Goal: Task Accomplishment & Management: Manage account settings

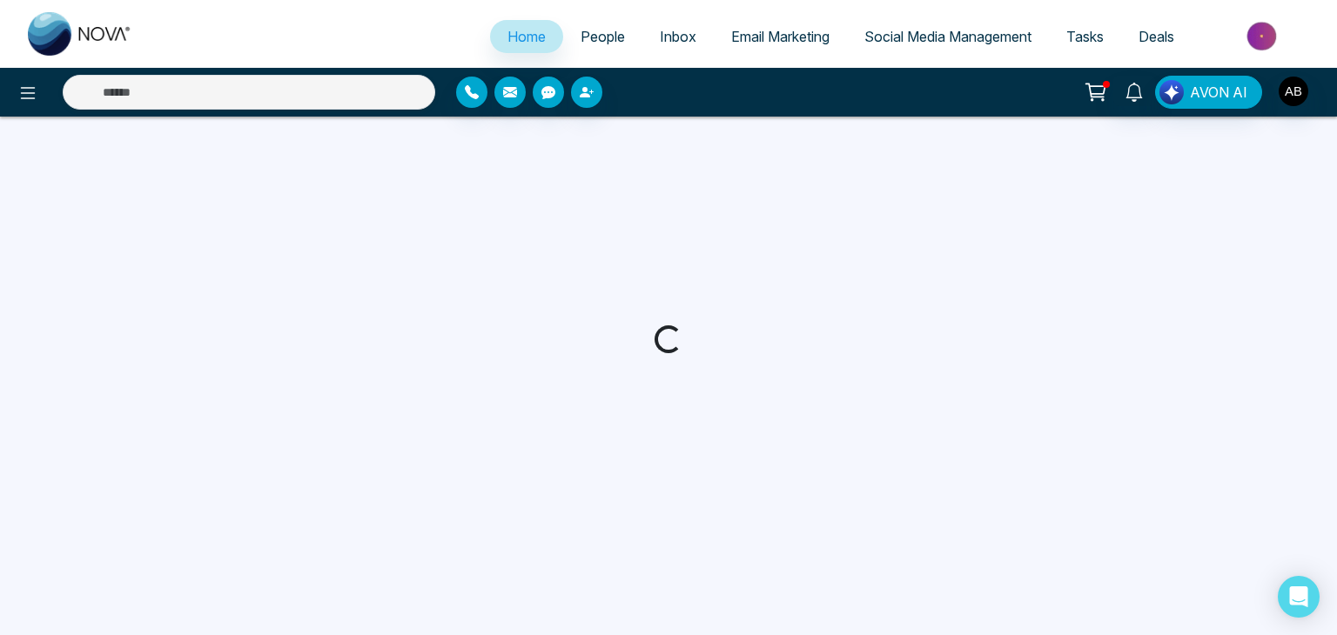
select select "*"
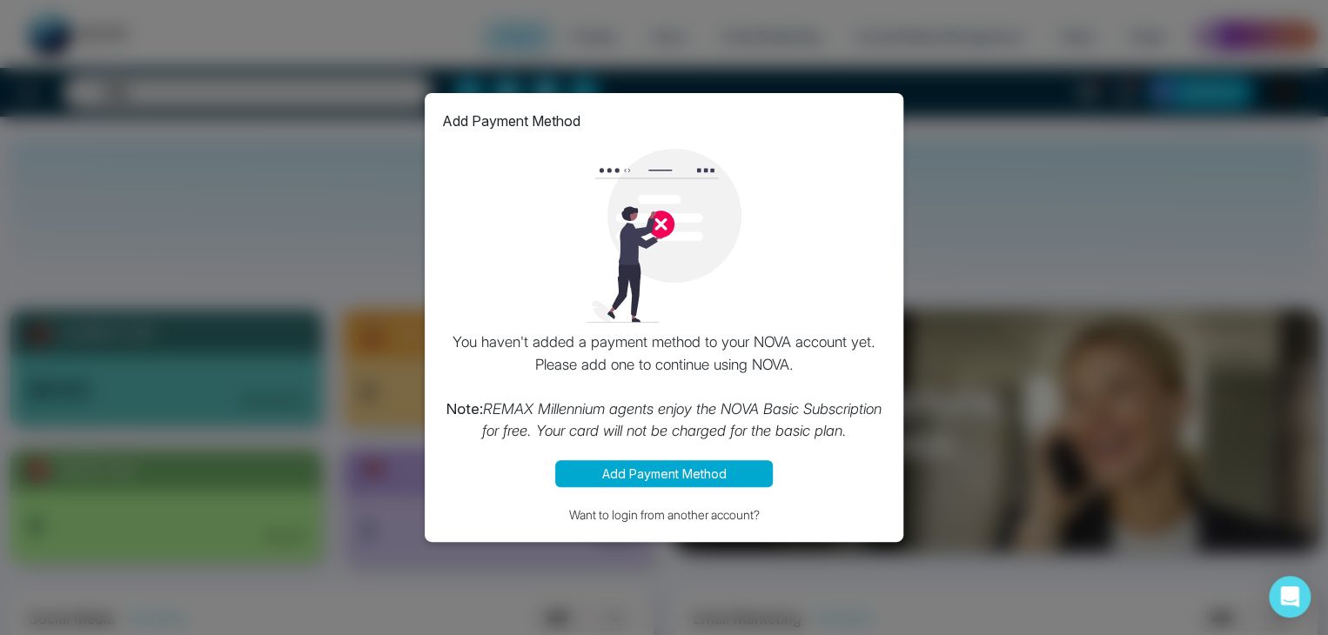
click at [965, 547] on div "Add Payment Method You haven't added a payment method to your NOVA account yet.…" at bounding box center [664, 317] width 1328 height 635
click at [673, 471] on button "Add Payment Method" at bounding box center [664, 473] width 218 height 27
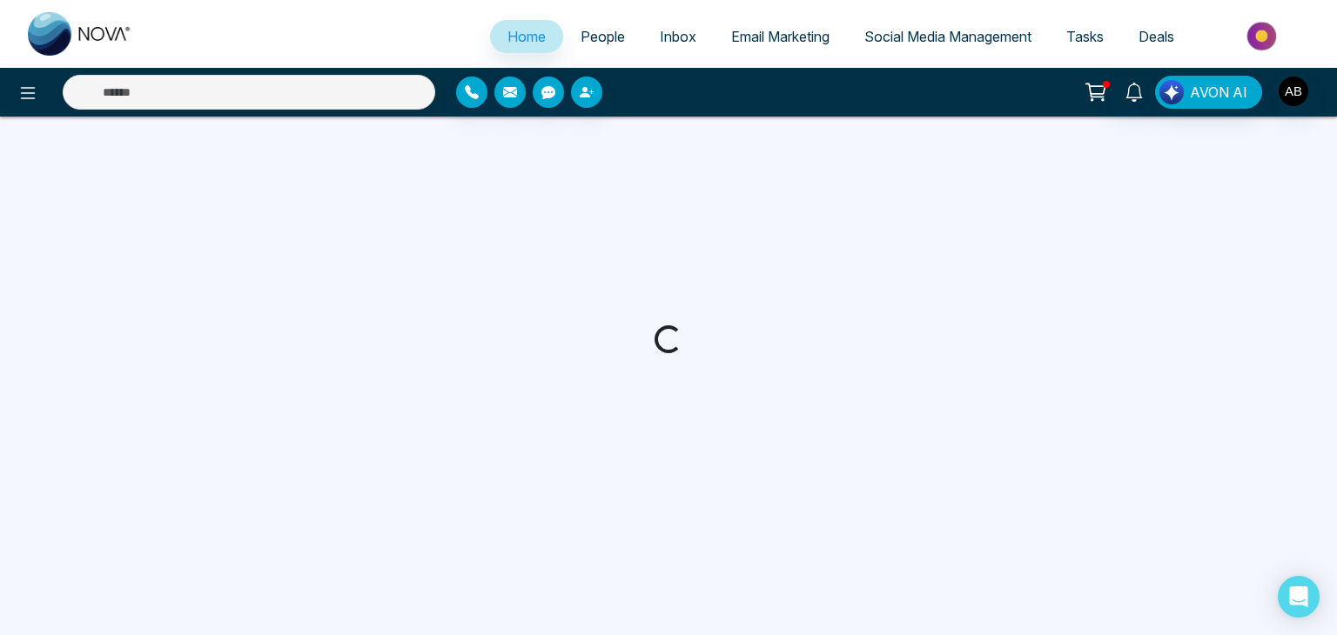
select select "*"
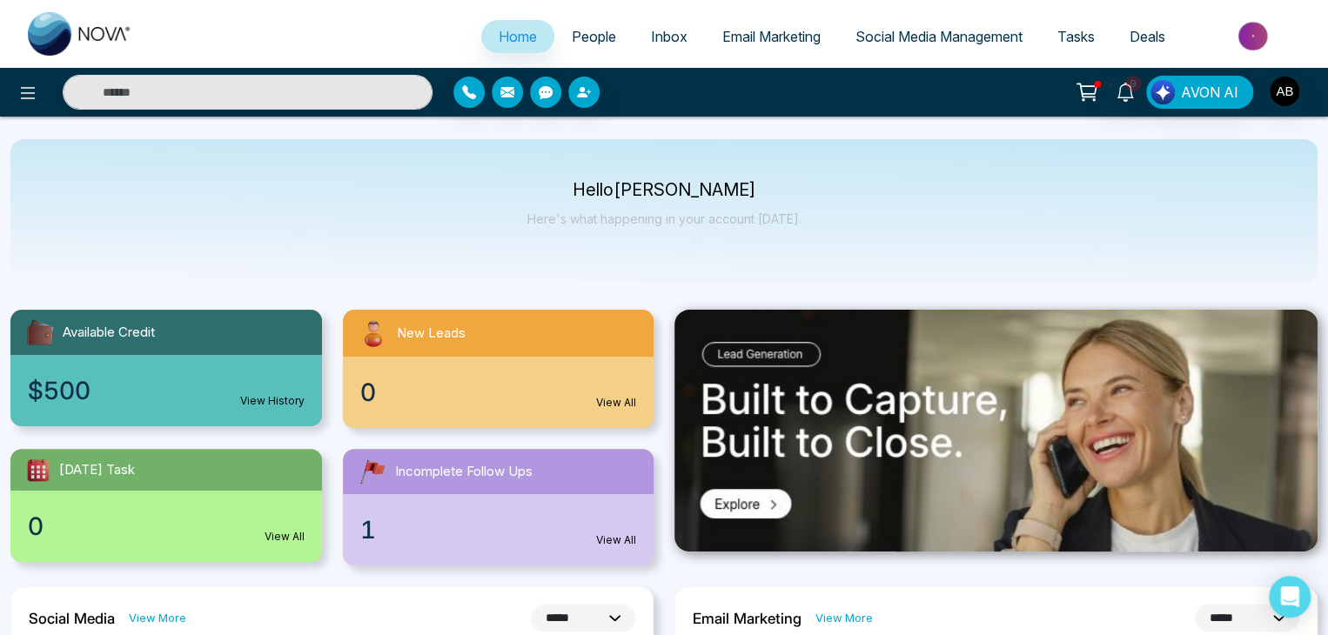
click at [869, 35] on span "Social Media Management" at bounding box center [938, 36] width 167 height 17
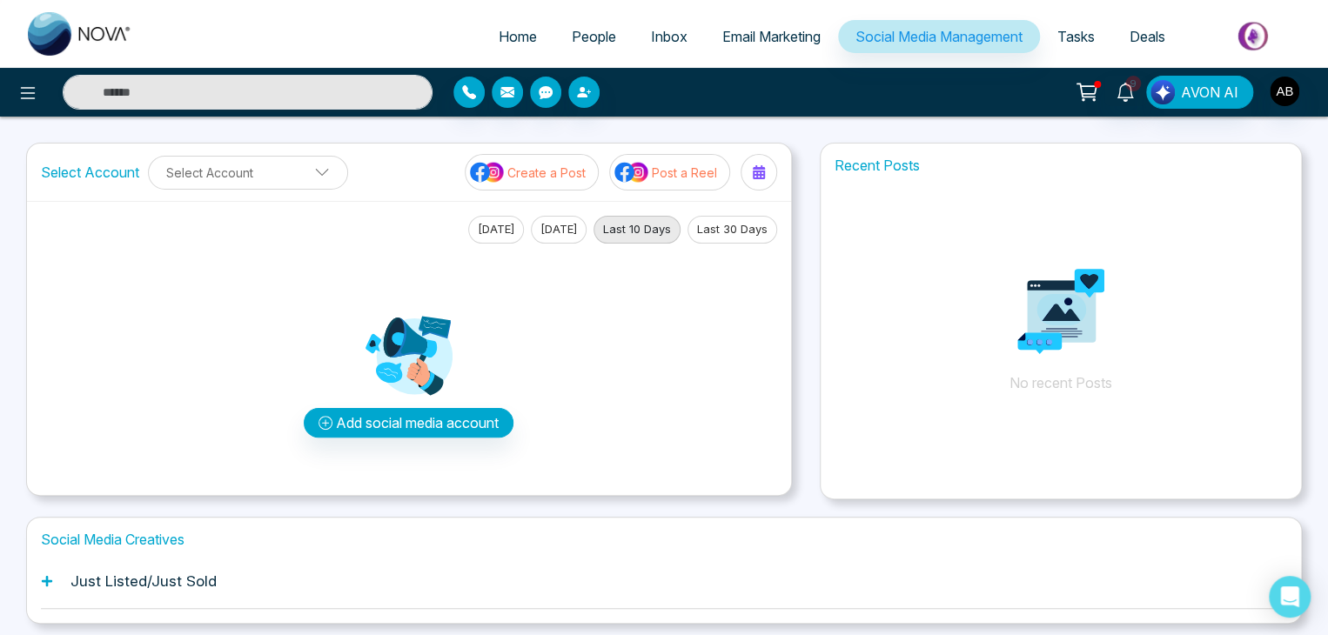
click at [752, 31] on span "Email Marketing" at bounding box center [771, 36] width 98 height 17
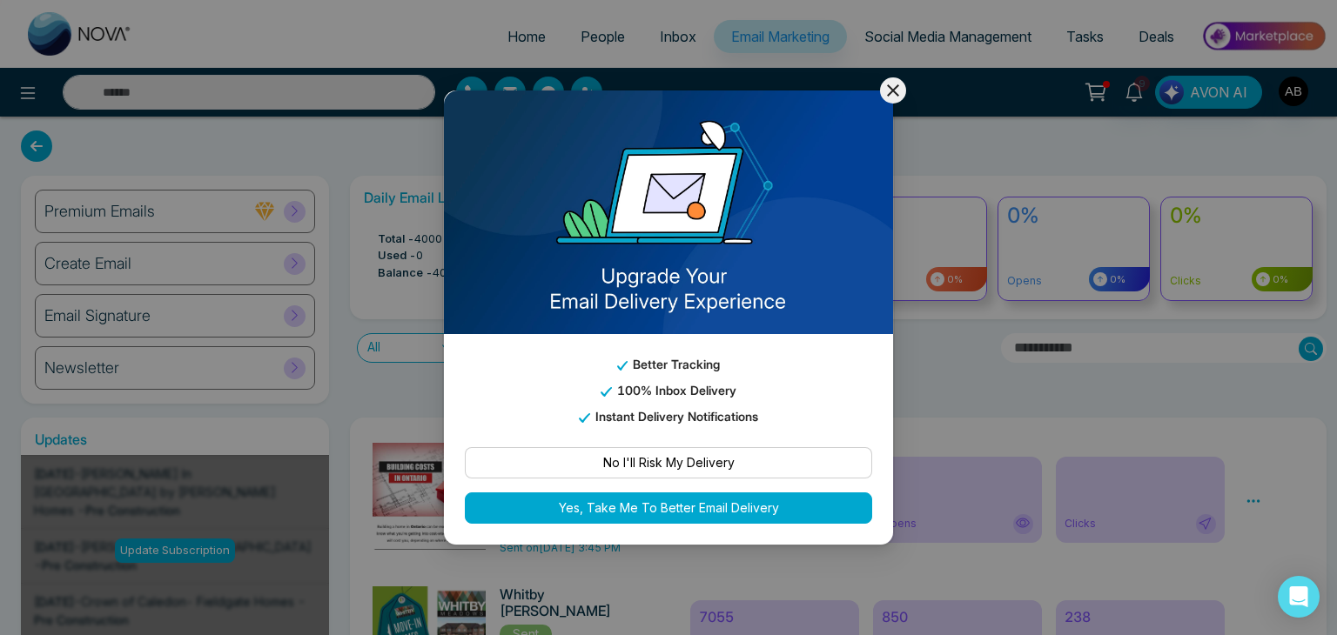
click at [900, 87] on icon at bounding box center [892, 90] width 21 height 21
